Goal: Check status: Check status

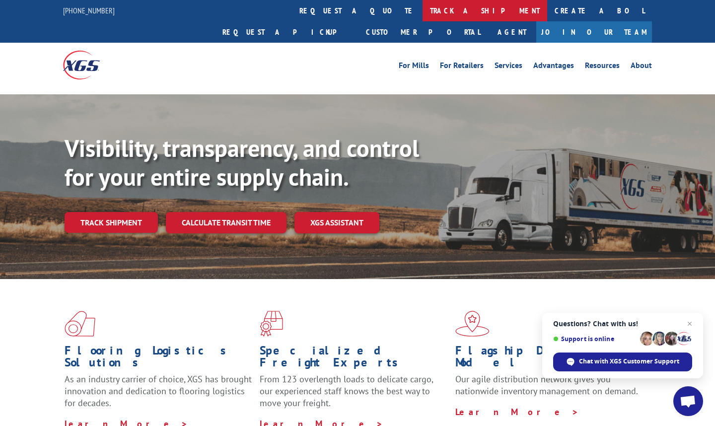
click at [423, 12] on link "track a shipment" at bounding box center [485, 10] width 125 height 21
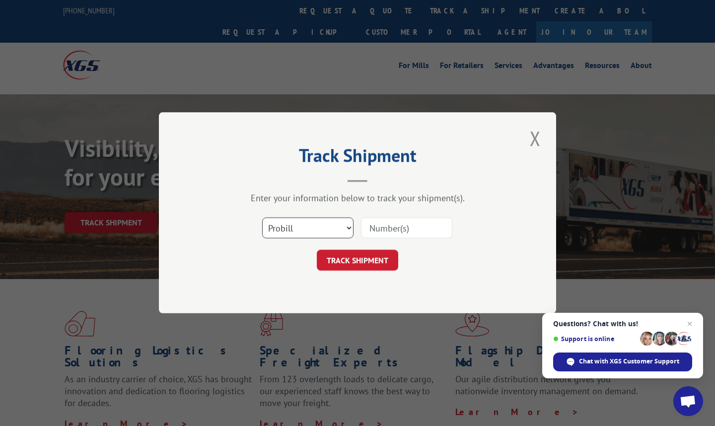
click at [295, 232] on select "Select category... Probill BOL PO" at bounding box center [307, 228] width 91 height 21
select select "po"
click at [262, 218] on select "Select category... Probill BOL PO" at bounding box center [307, 228] width 91 height 21
click at [392, 224] on input at bounding box center [406, 228] width 91 height 21
paste input "35520565"
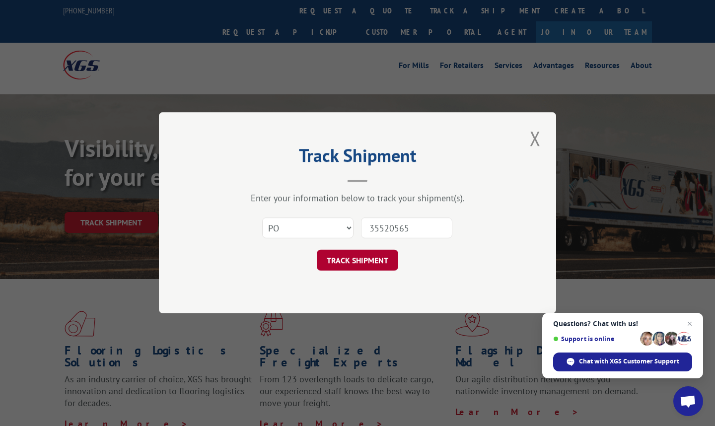
type input "35520565"
click at [371, 264] on button "TRACK SHIPMENT" at bounding box center [357, 260] width 81 height 21
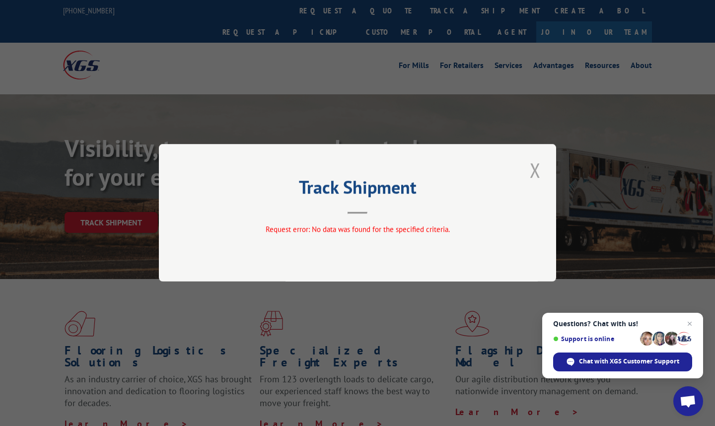
click at [535, 176] on button "Close modal" at bounding box center [535, 169] width 17 height 27
